Goal: Task Accomplishment & Management: Manage account settings

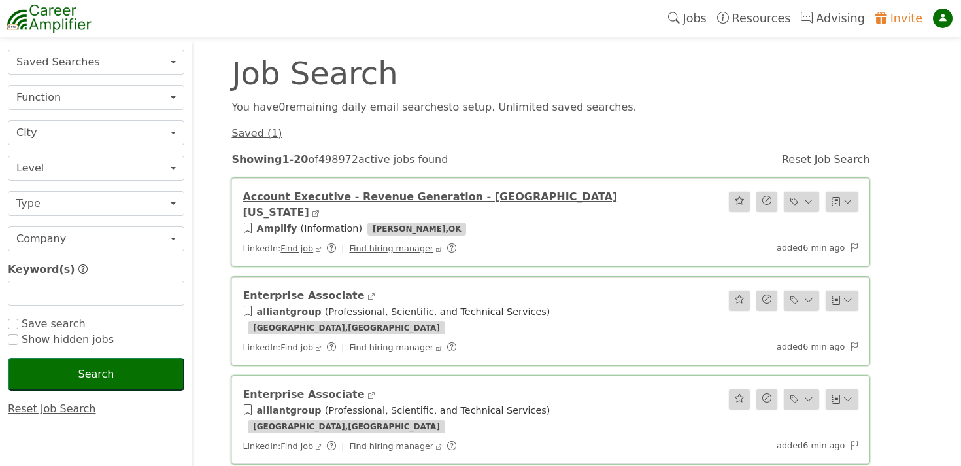
click at [949, 20] on div at bounding box center [943, 19] width 20 height 20
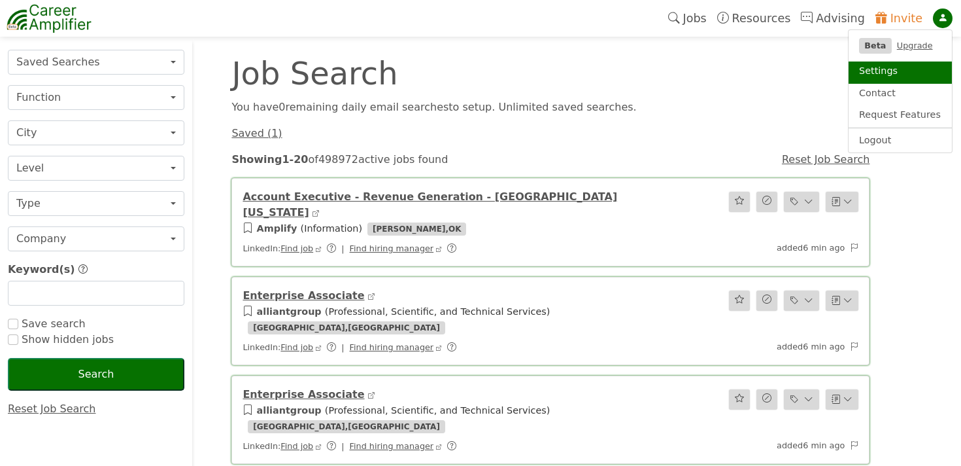
click at [890, 75] on link "Settings" at bounding box center [900, 72] width 103 height 22
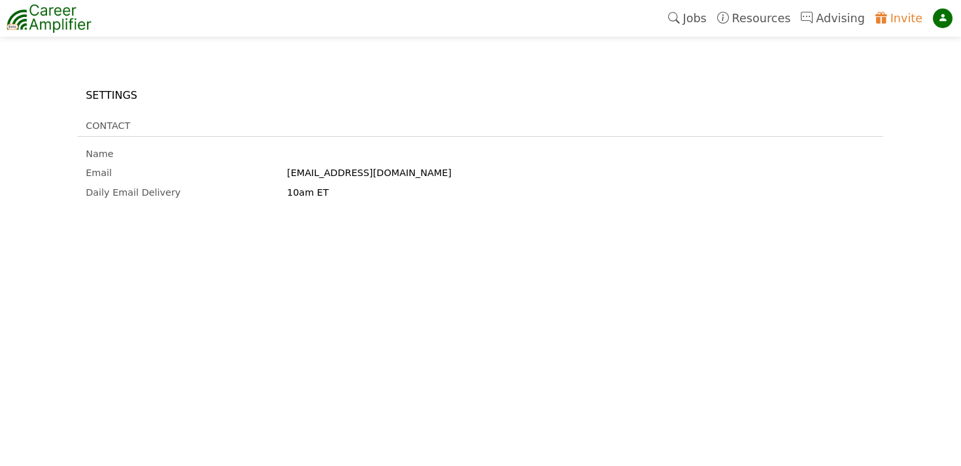
click at [60, 22] on img at bounding box center [49, 18] width 85 height 33
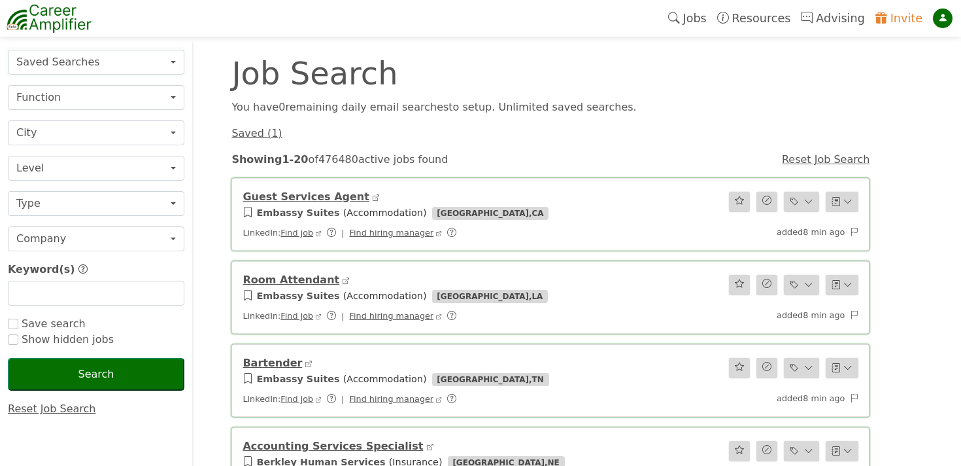
click at [154, 58] on button "Saved Searches" at bounding box center [96, 62] width 177 height 25
click at [57, 404] on link "Reset Job Search" at bounding box center [52, 408] width 88 height 12
click at [708, 10] on link "Jobs" at bounding box center [687, 18] width 49 height 30
click at [61, 56] on button "Saved Searches" at bounding box center [96, 62] width 177 height 25
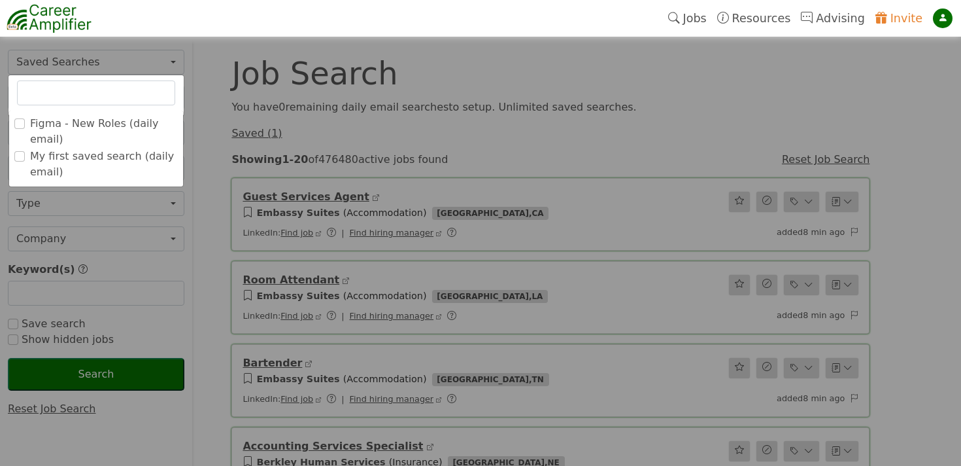
click at [55, 121] on label "Figma - New Roles (daily email)" at bounding box center [104, 131] width 148 height 31
click at [0, 0] on input "Figma - New Roles (daily email)" at bounding box center [0, 0] width 0 height 0
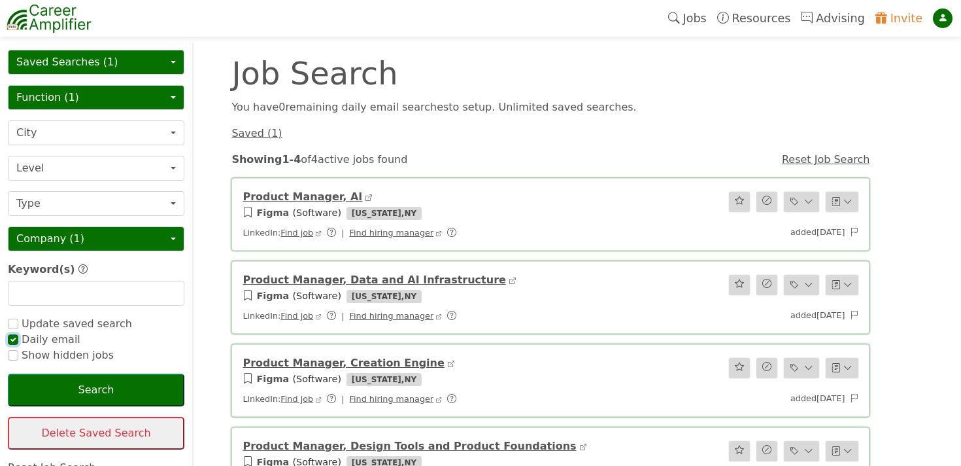
click at [16, 341] on input "checkbox" at bounding box center [13, 339] width 10 height 10
checkbox input "false"
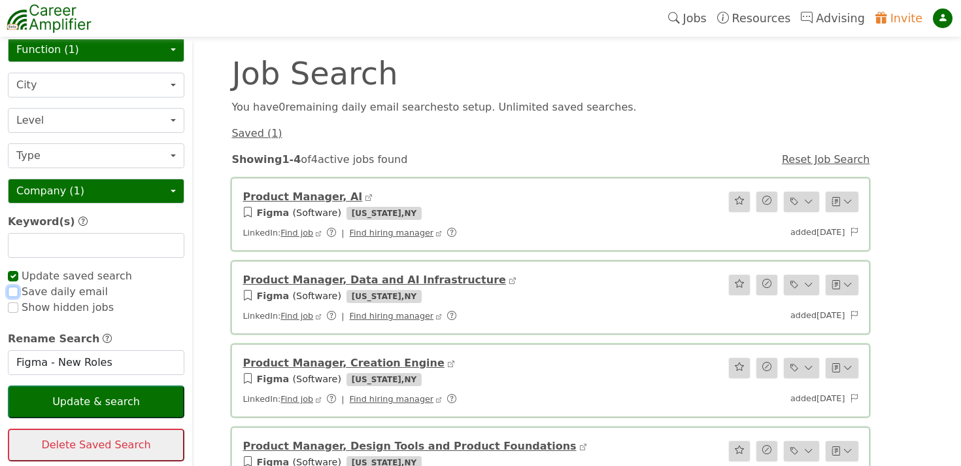
scroll to position [50, 0]
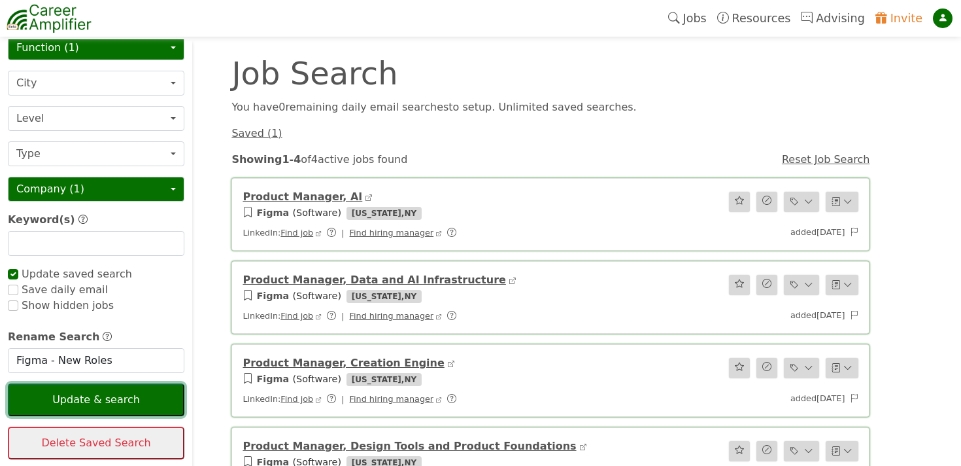
checkbox input "true"
click at [84, 402] on button "Update & search" at bounding box center [96, 399] width 177 height 33
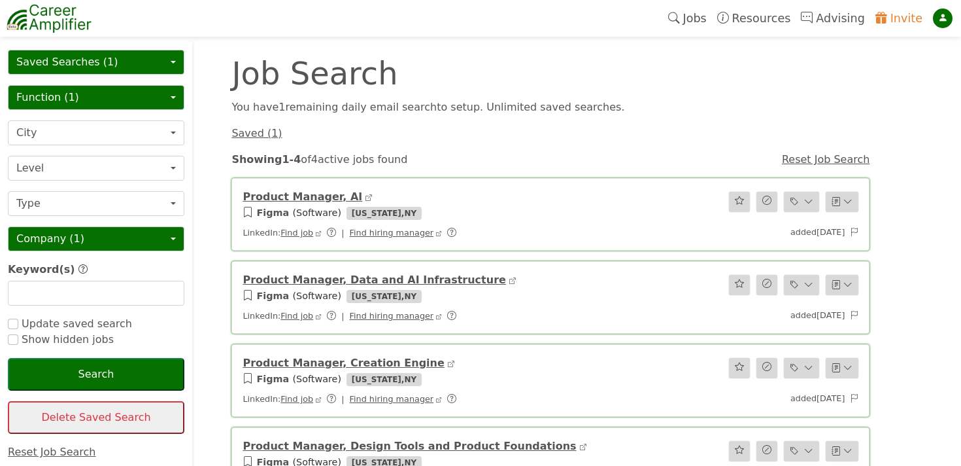
click at [129, 58] on button "Saved Searches (1)" at bounding box center [96, 62] width 177 height 25
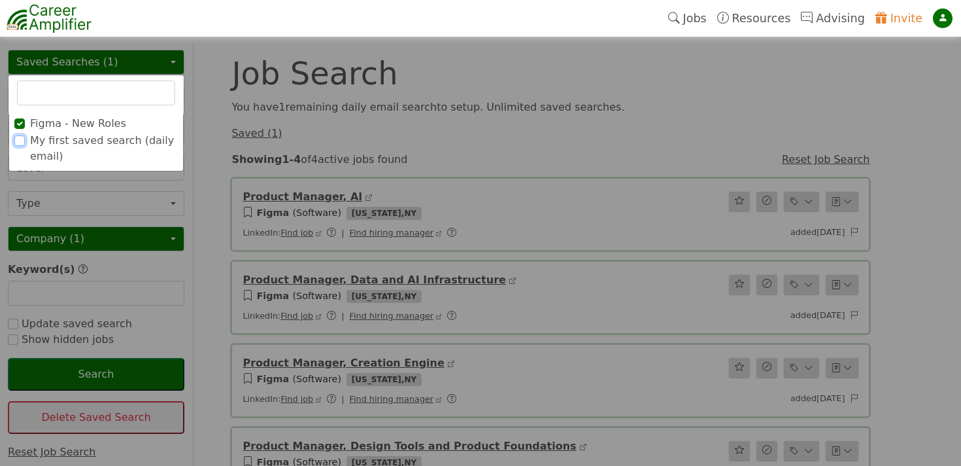
click at [24, 143] on input "My first saved search (daily email)" at bounding box center [19, 140] width 10 height 10
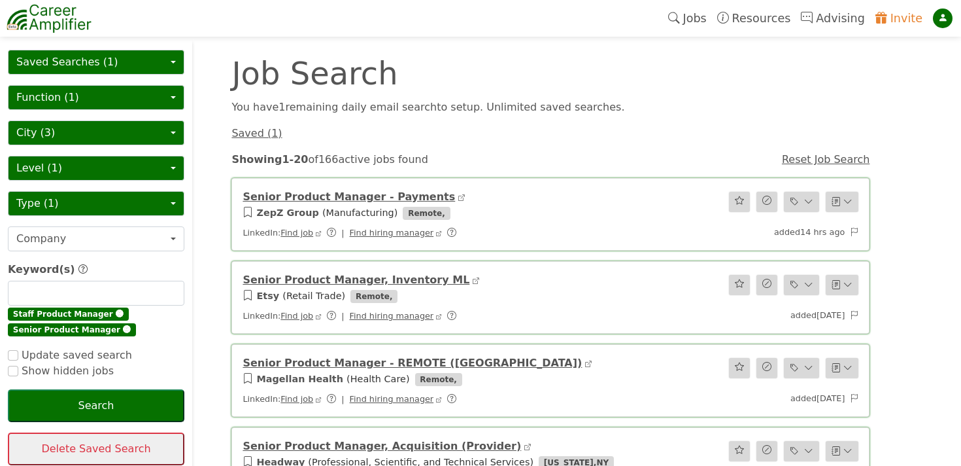
scroll to position [20, 0]
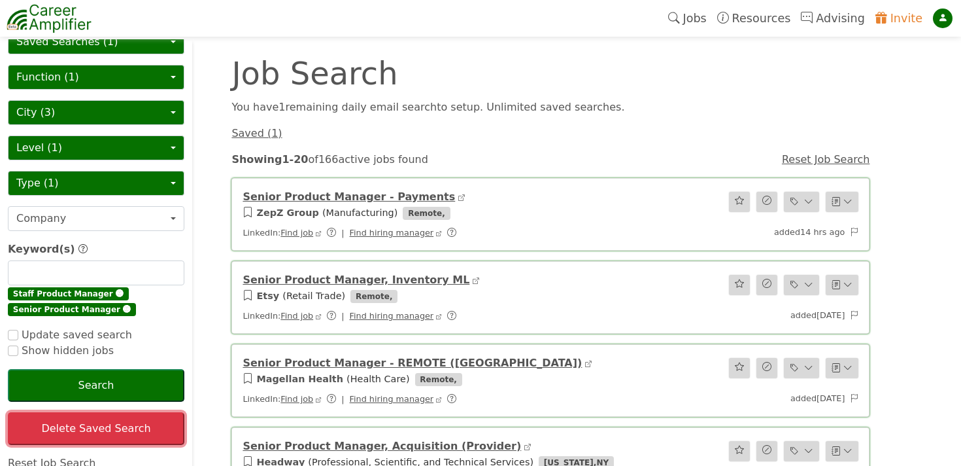
click at [103, 432] on button "Delete Saved Search" at bounding box center [96, 428] width 177 height 33
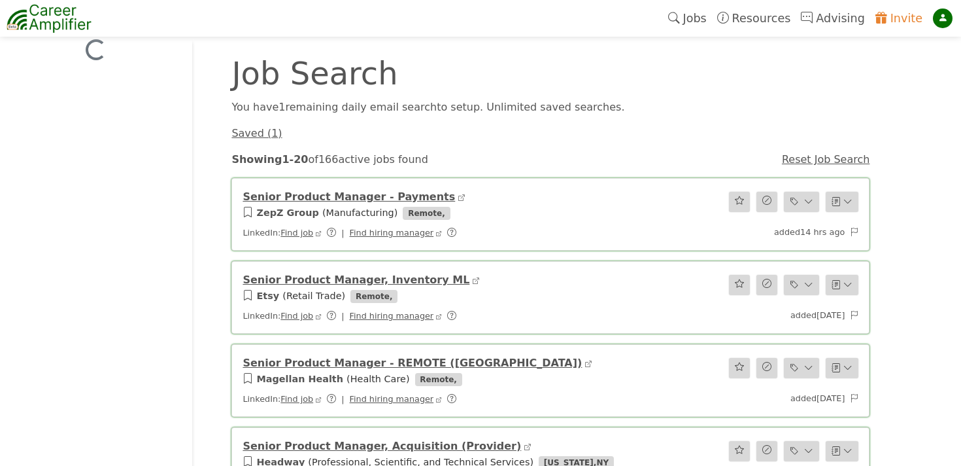
scroll to position [0, 0]
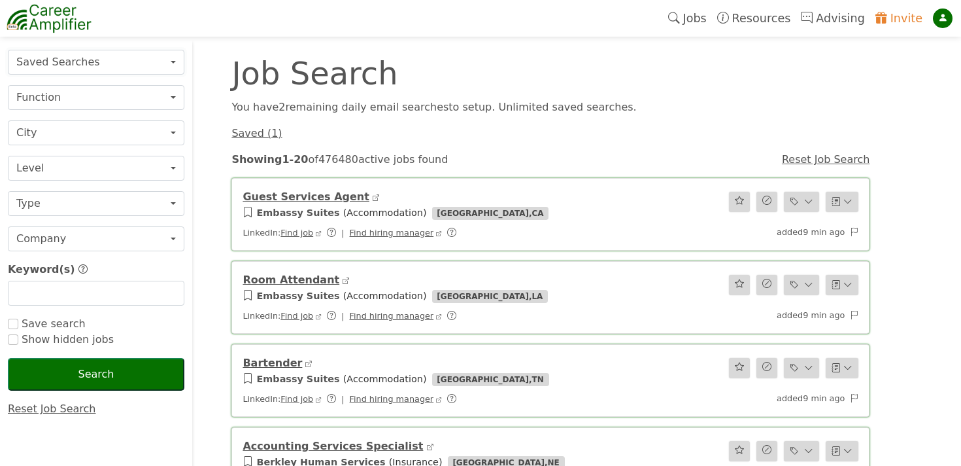
click at [104, 63] on button "Saved Searches" at bounding box center [96, 62] width 177 height 25
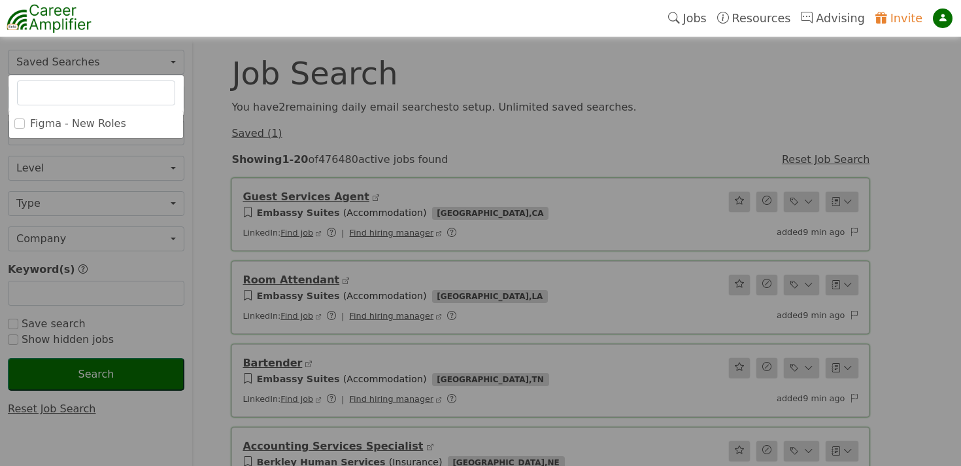
click at [71, 118] on label "Figma - New Roles" at bounding box center [78, 124] width 96 height 16
click at [0, 0] on input "Figma - New Roles" at bounding box center [0, 0] width 0 height 0
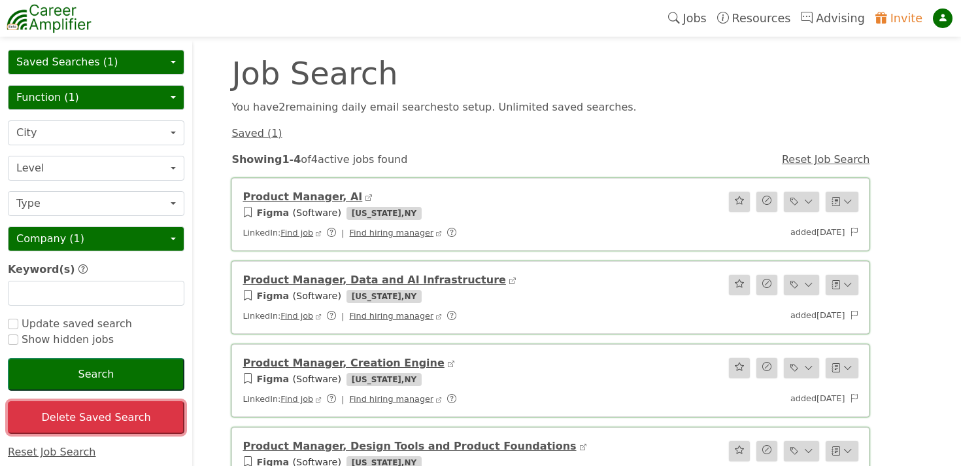
click at [143, 431] on button "Delete Saved Search" at bounding box center [96, 417] width 177 height 33
